Goal: Information Seeking & Learning: Stay updated

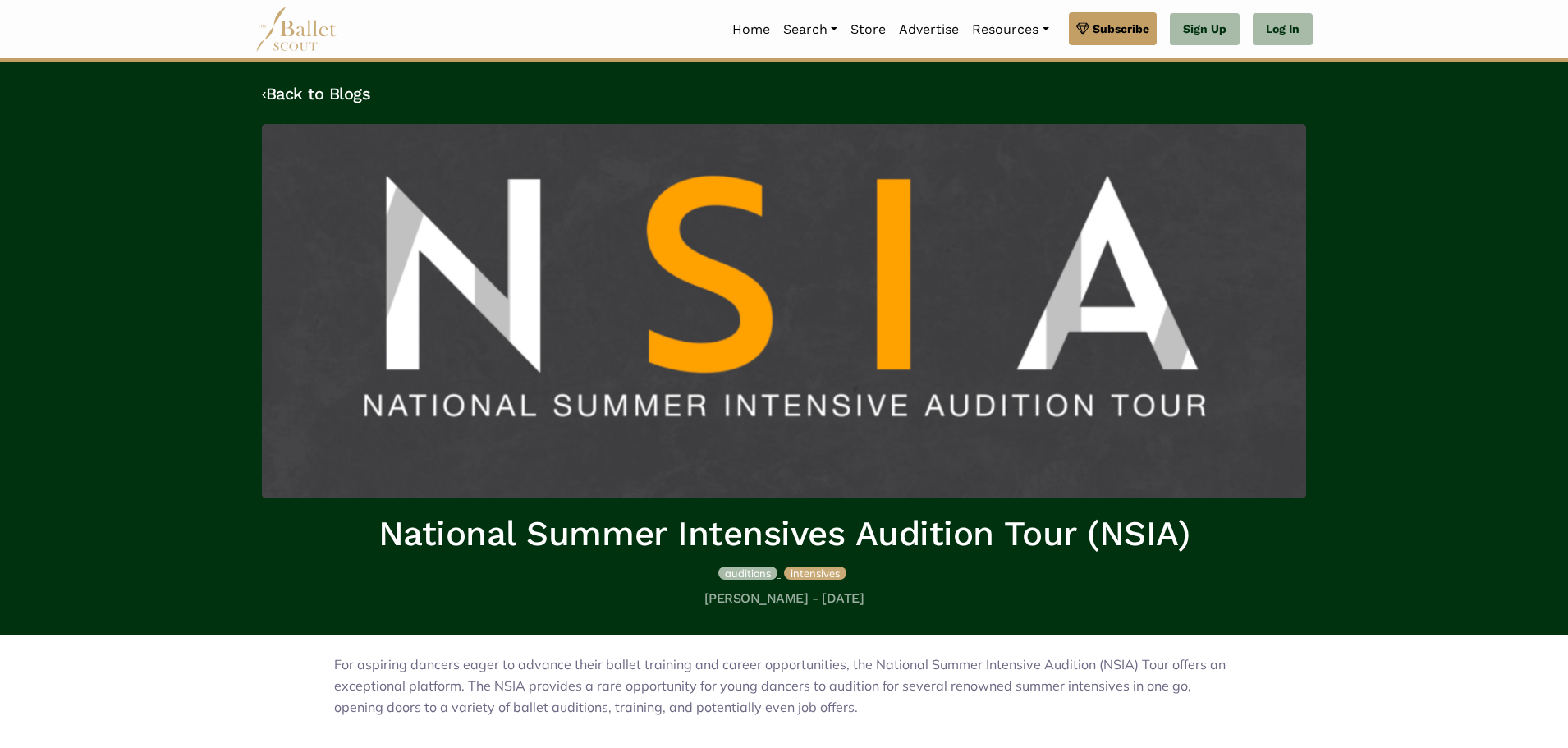
click at [742, 576] on span "auditions" at bounding box center [748, 572] width 46 height 13
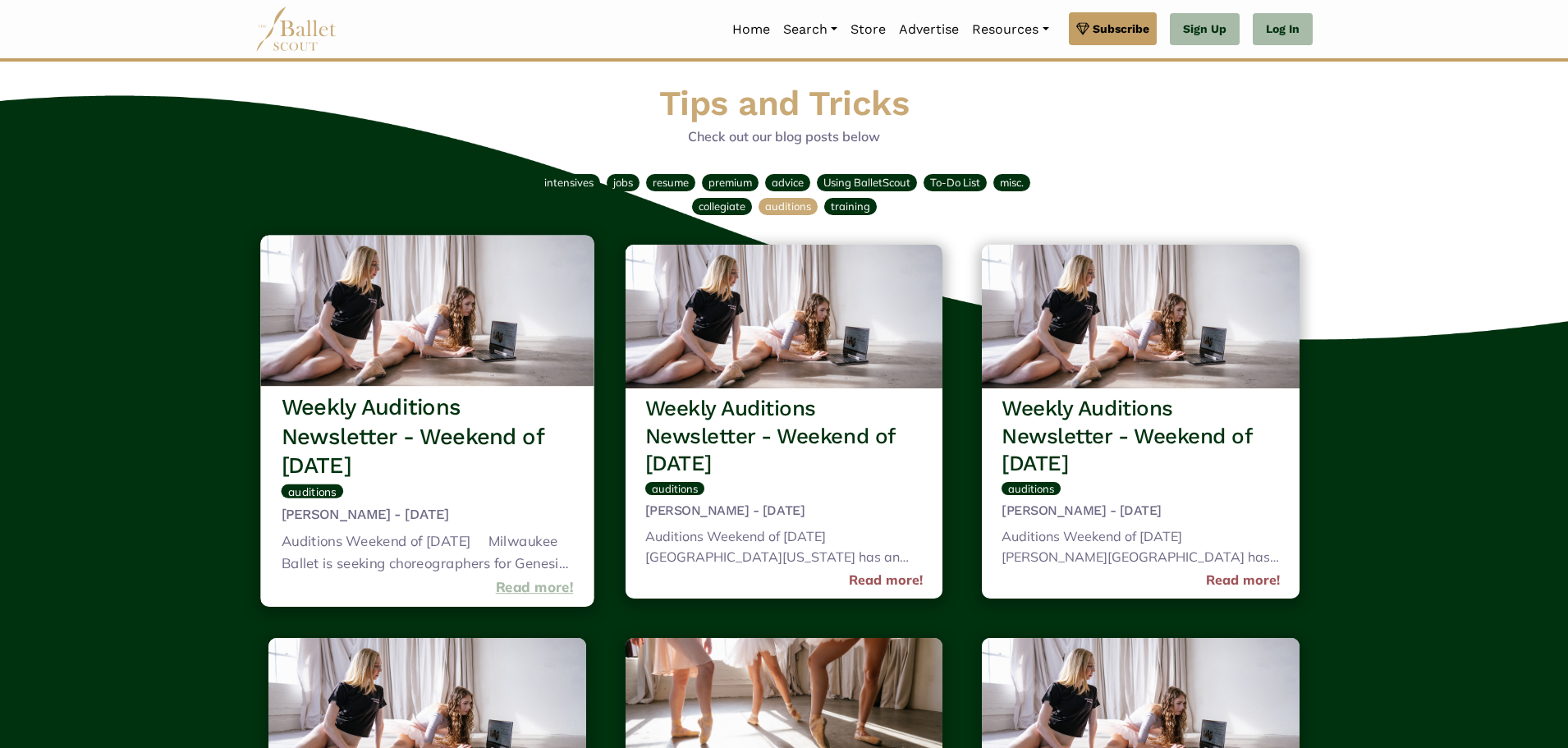
click at [528, 589] on link "Read more!" at bounding box center [535, 588] width 78 height 22
